Goal: Task Accomplishment & Management: Manage account settings

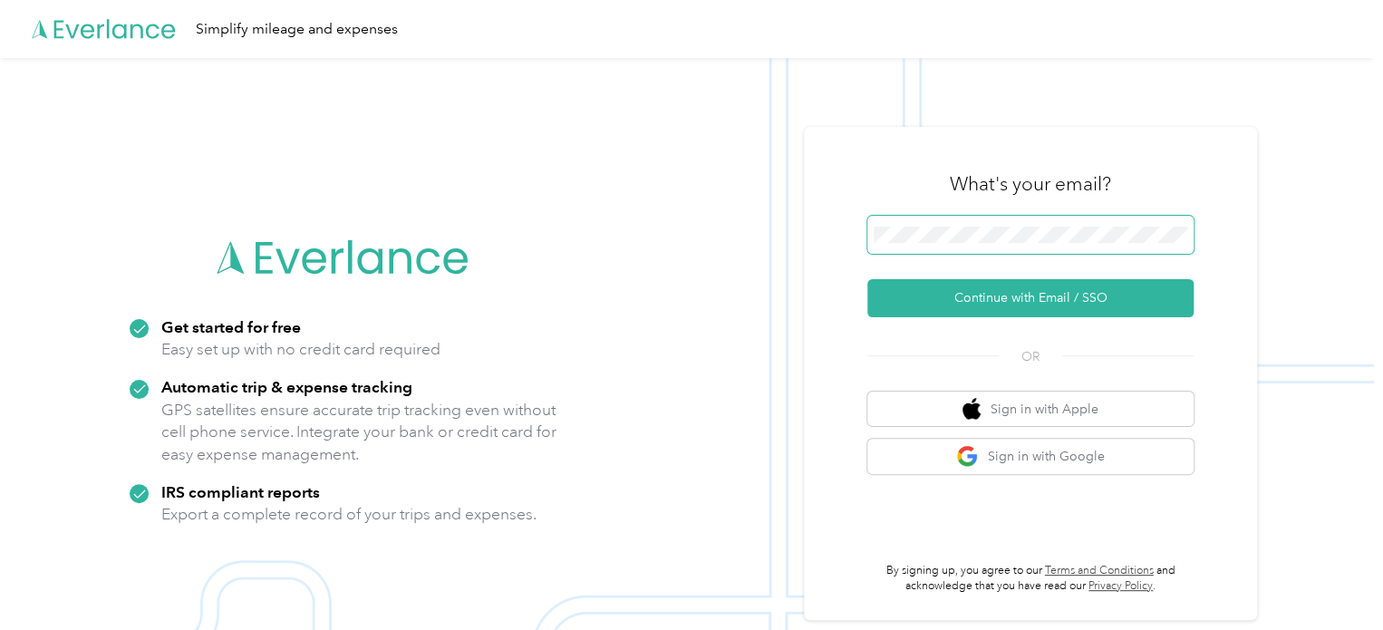
click at [1033, 225] on span at bounding box center [1030, 235] width 326 height 38
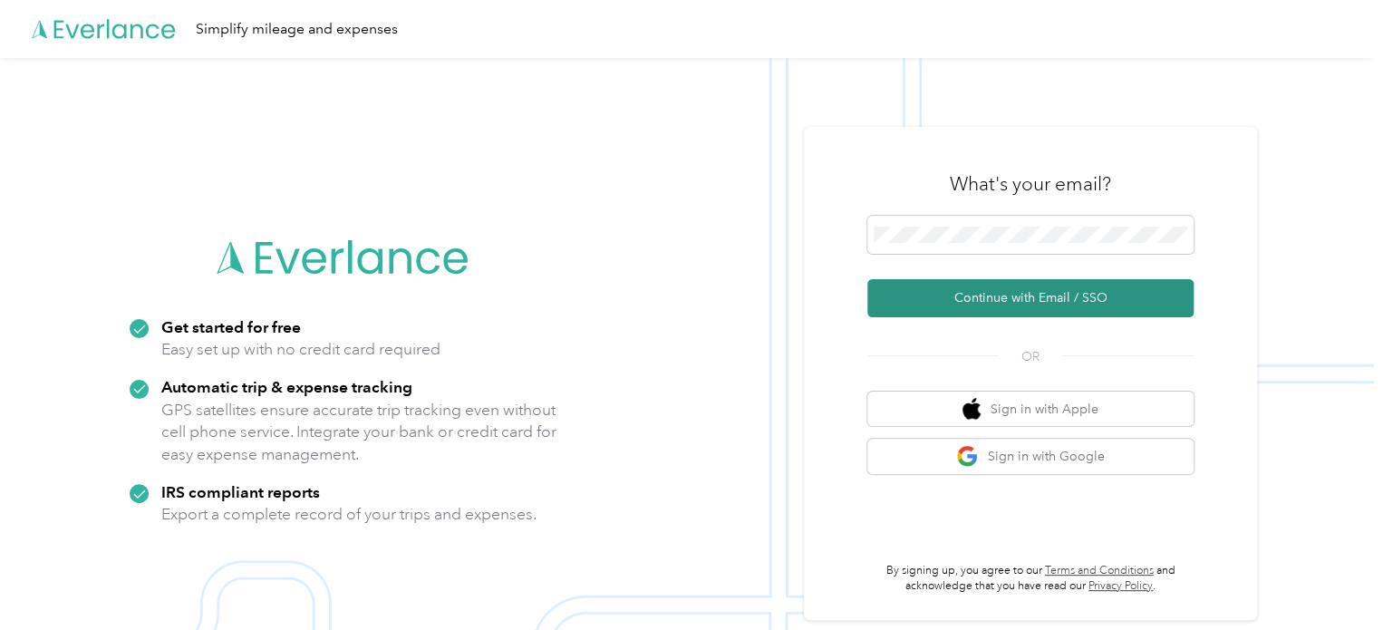
click at [1036, 306] on button "Continue with Email / SSO" at bounding box center [1030, 298] width 326 height 38
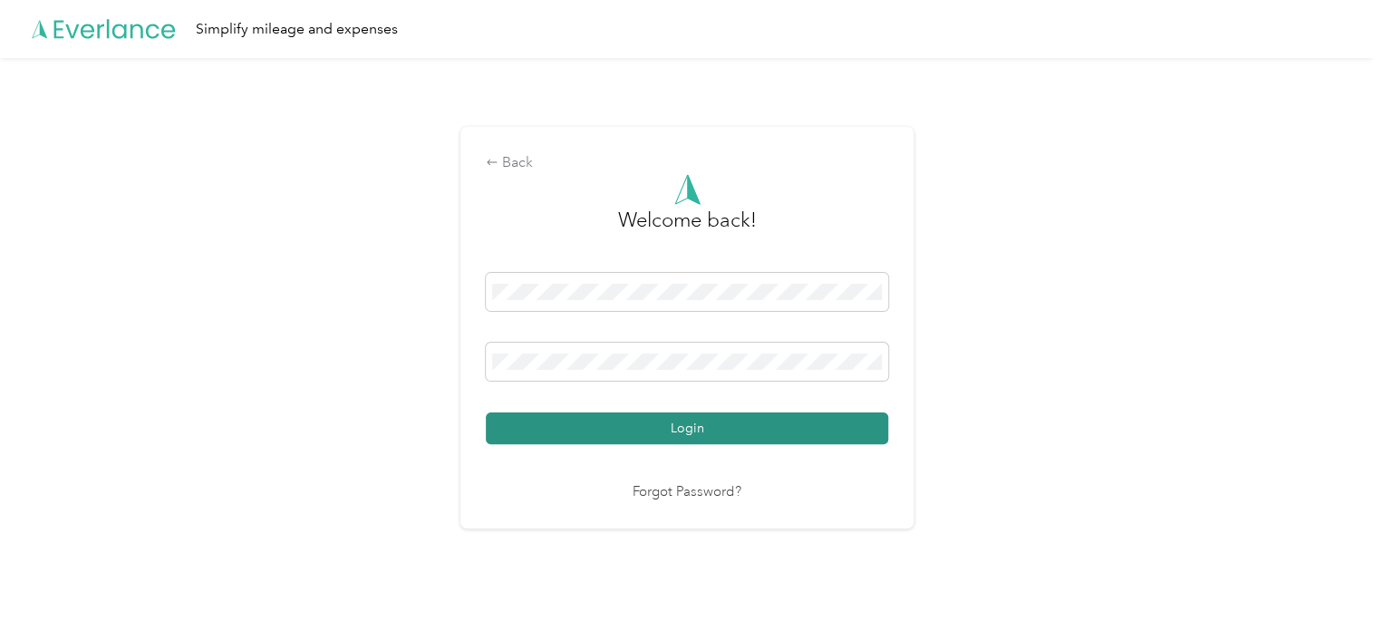
click at [725, 427] on button "Login" at bounding box center [687, 428] width 402 height 32
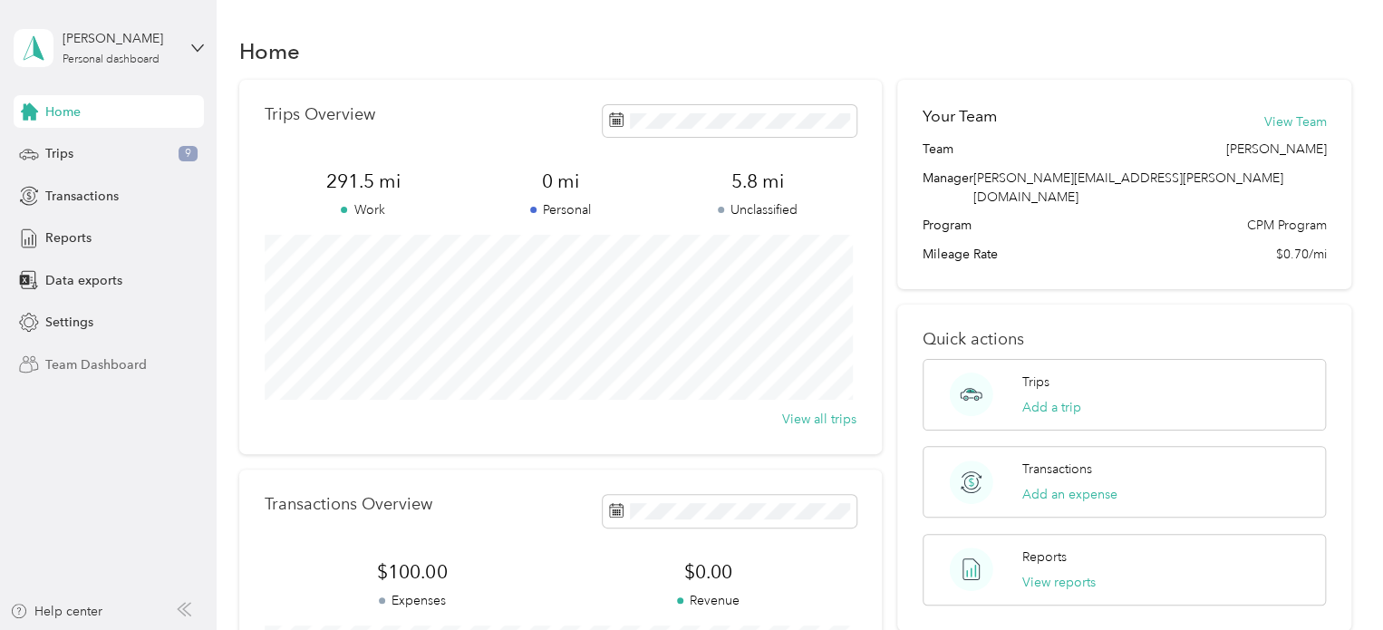
click at [128, 361] on span "Team Dashboard" at bounding box center [95, 364] width 101 height 19
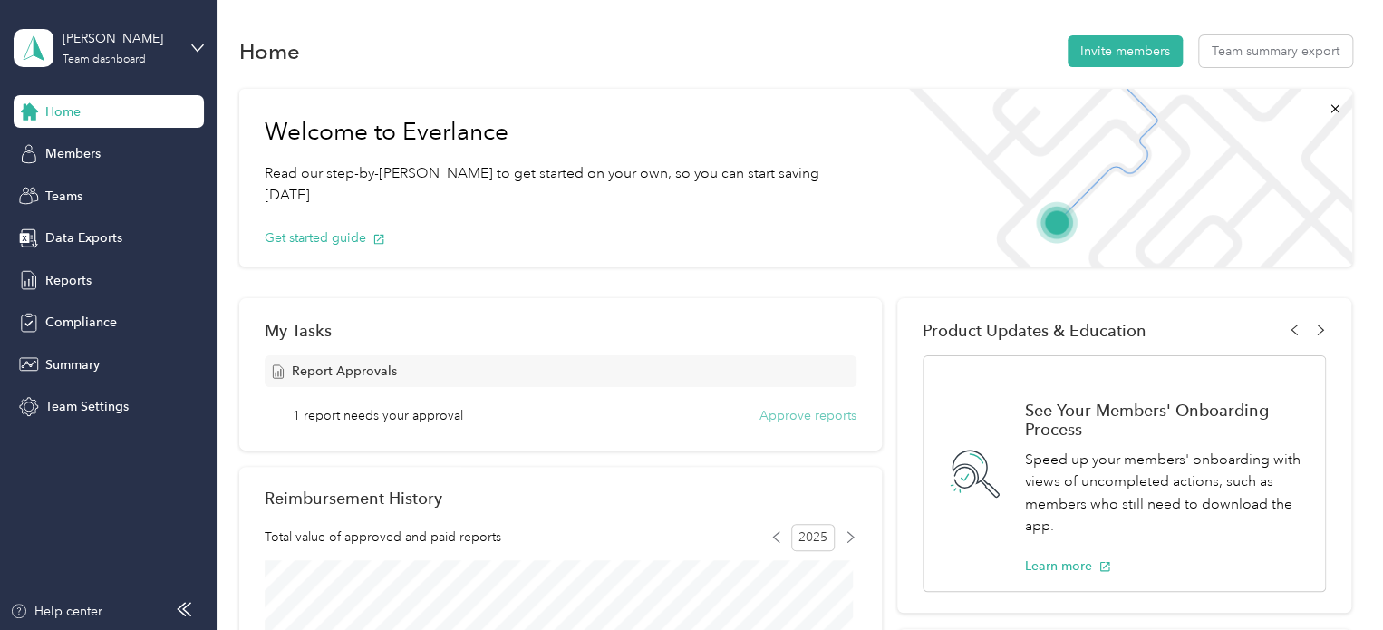
click at [805, 413] on button "Approve reports" at bounding box center [807, 415] width 97 height 19
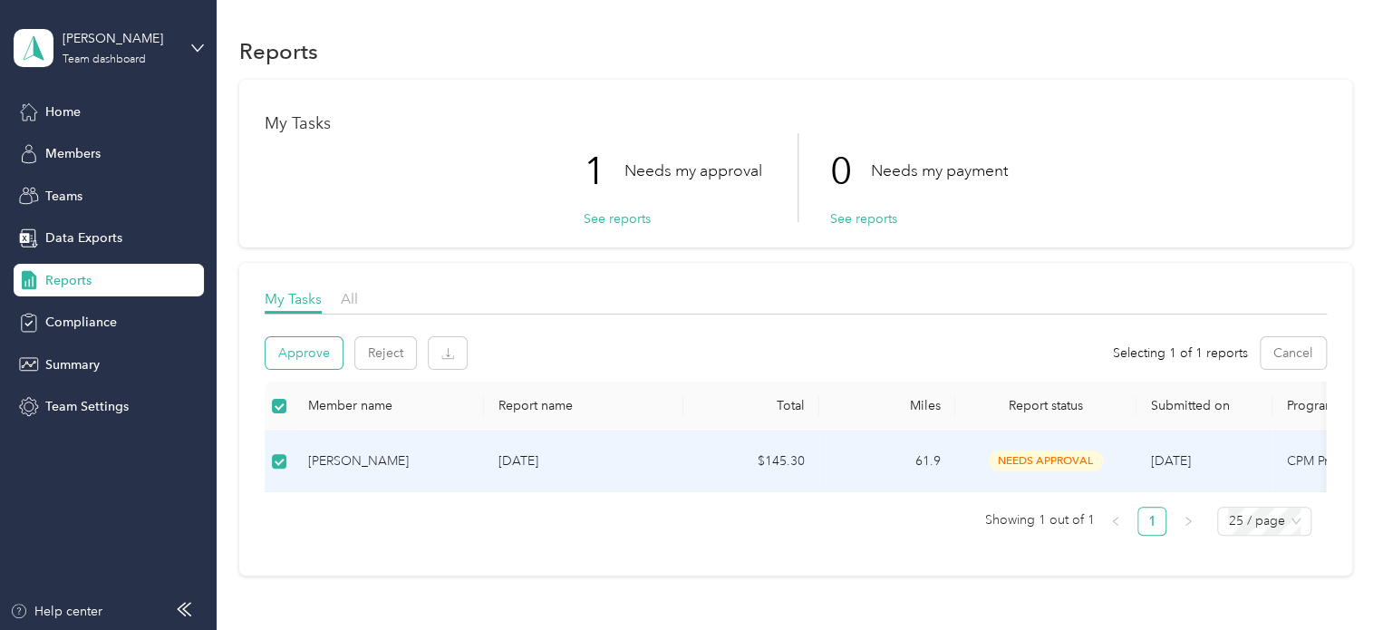
click at [316, 351] on button "Approve" at bounding box center [304, 353] width 77 height 32
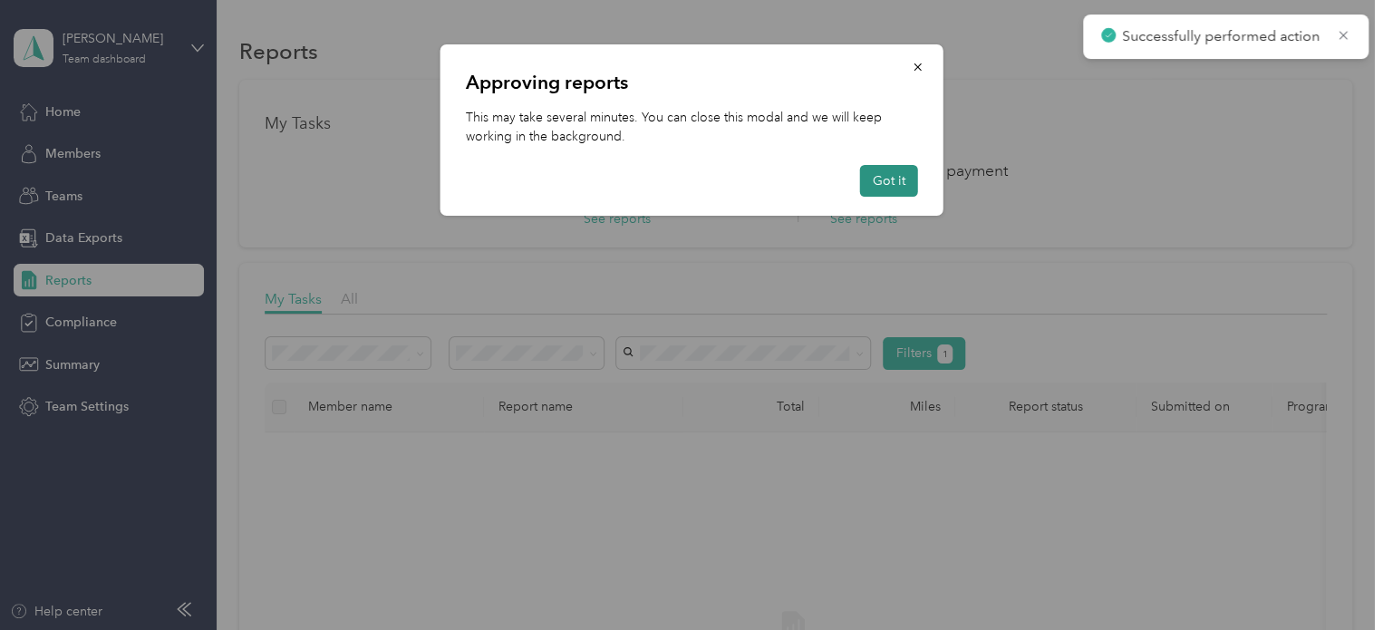
click at [898, 181] on button "Got it" at bounding box center [889, 181] width 58 height 32
